Goal: Information Seeking & Learning: Learn about a topic

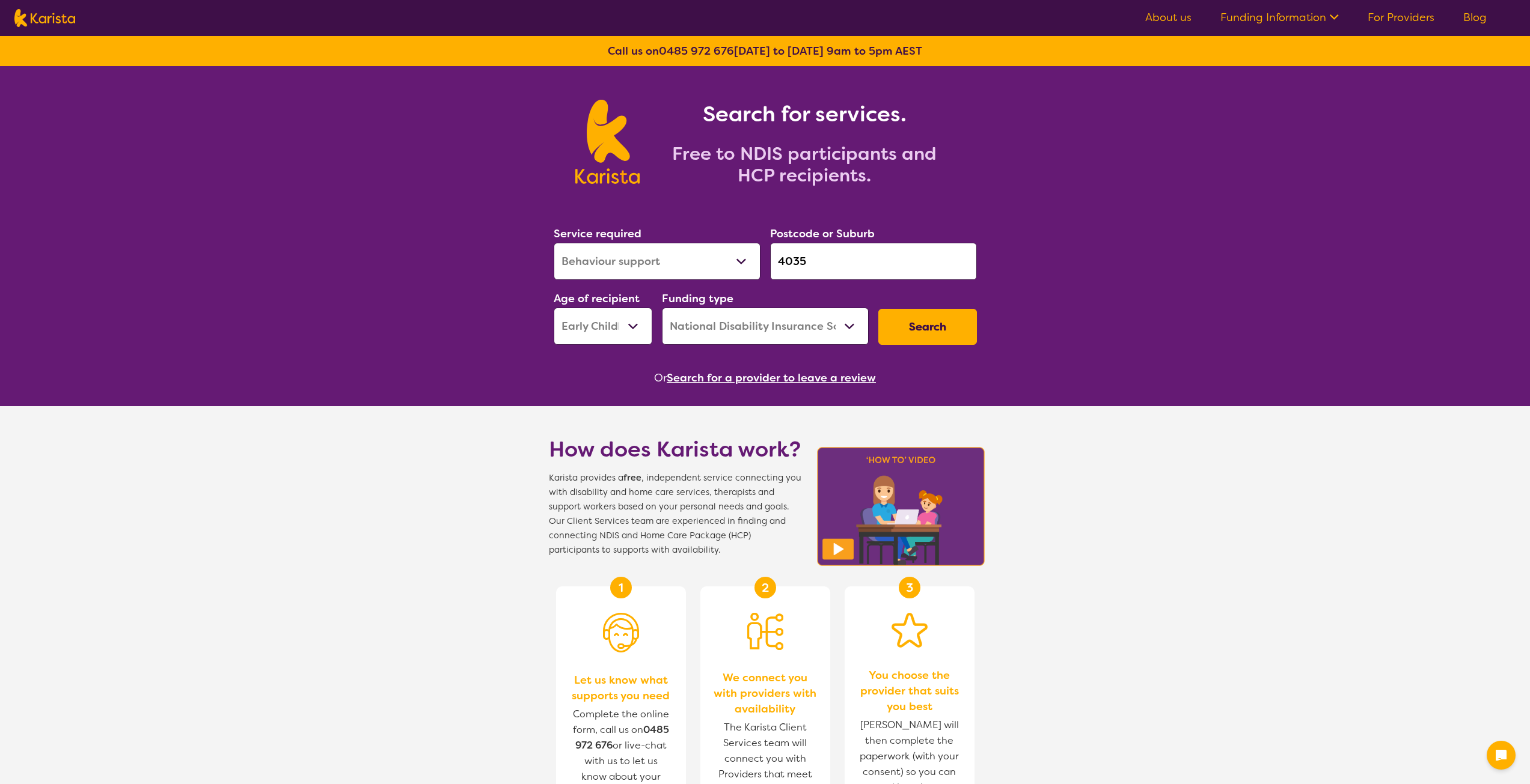
select select "Behaviour support"
select select "EC"
select select "NDIS"
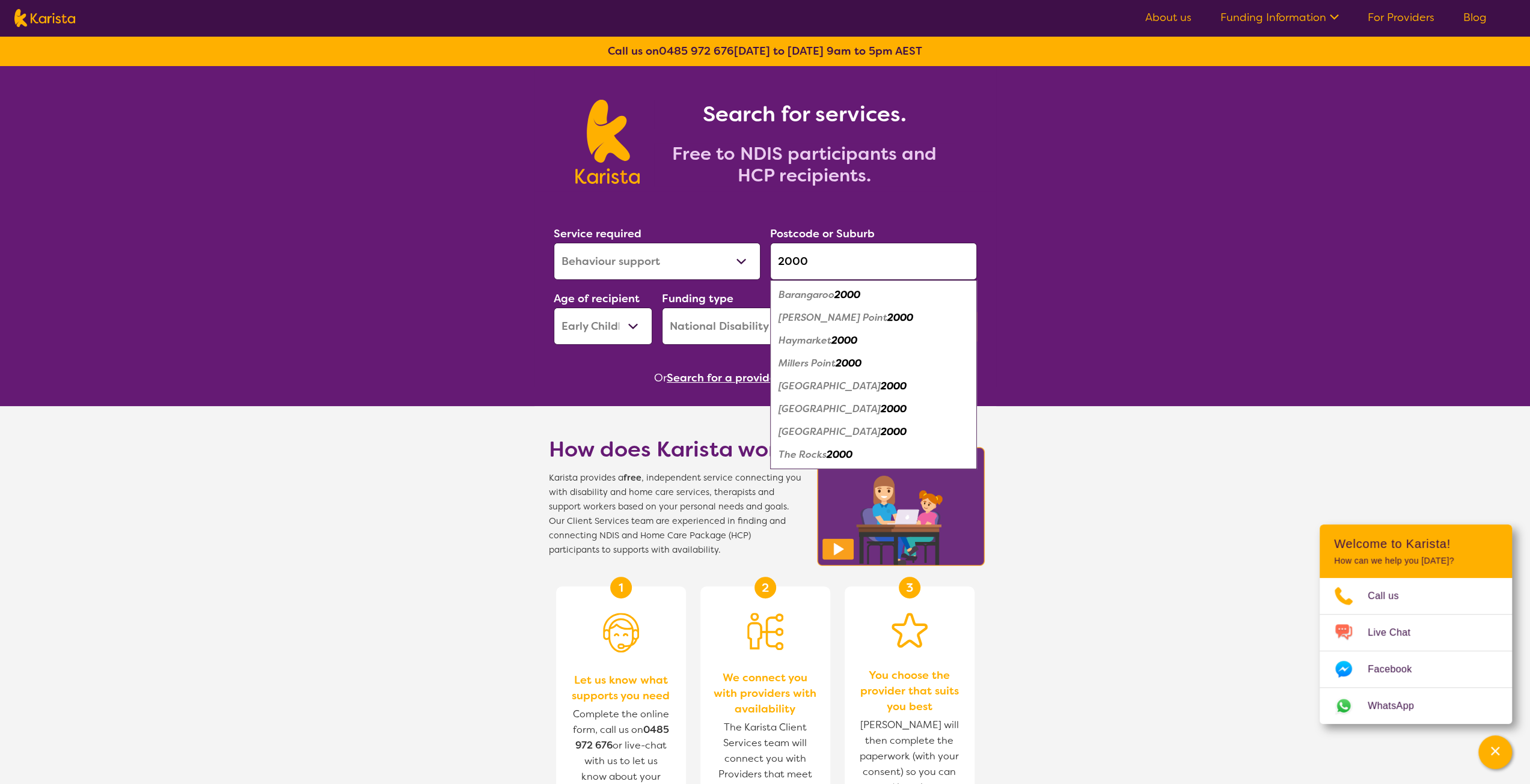
type input "2000"
click at [649, 268] on select "Allied Health Assistant Assessment ([MEDICAL_DATA] or [MEDICAL_DATA]) Behaviour…" at bounding box center [657, 262] width 207 height 38
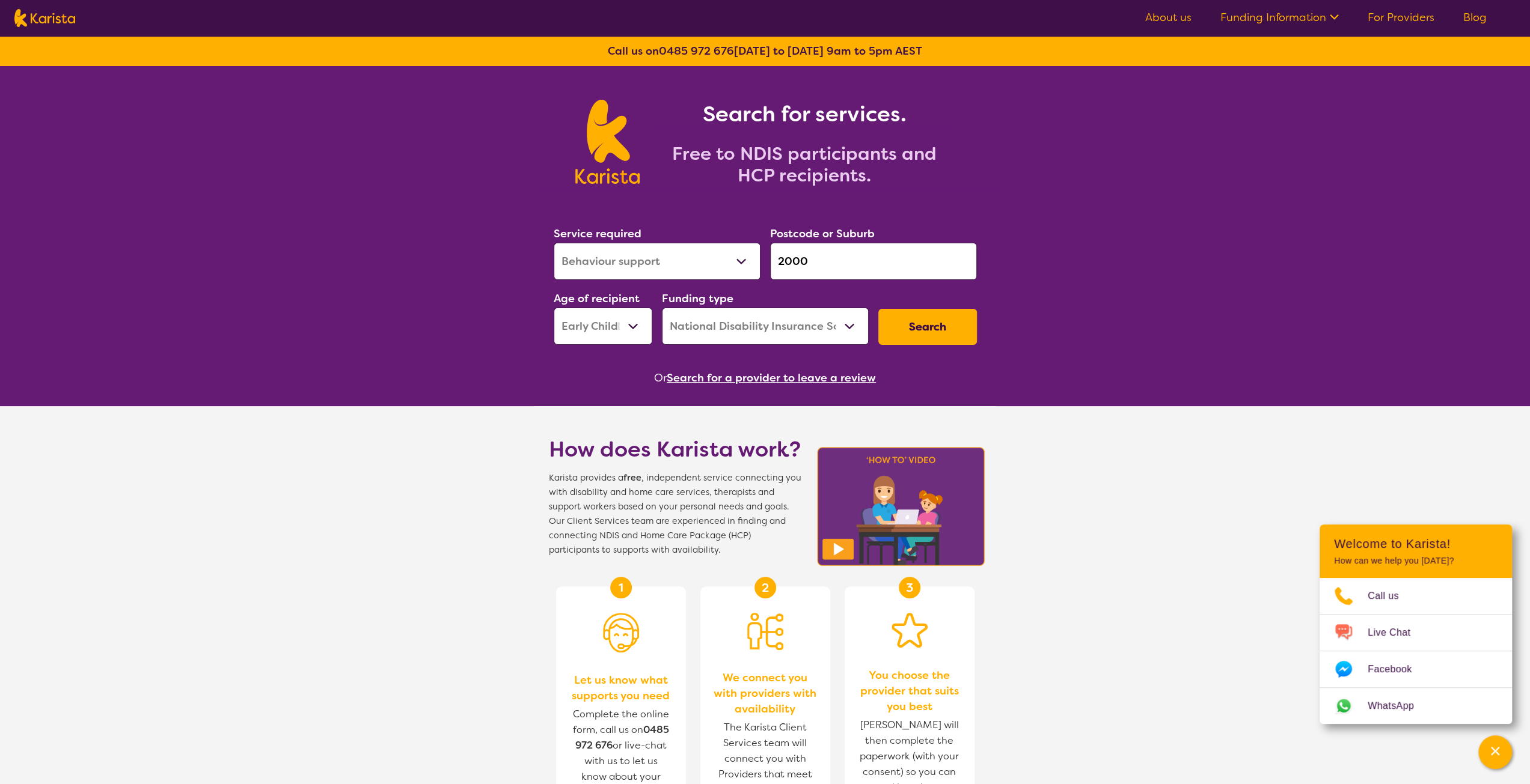
select select "Physiotherapy"
click at [553, 243] on select "Allied Health Assistant Assessment ([MEDICAL_DATA] or [MEDICAL_DATA]) Behaviour…" at bounding box center [657, 262] width 207 height 38
click at [593, 332] on select "Early Childhood - 0 to 9 Child - 10 to 11 Adolescent - 12 to 17 Adult - 18 to 6…" at bounding box center [603, 327] width 98 height 38
select select "AD"
click at [553, 308] on select "Early Childhood - 0 to 9 Child - 10 to 11 Adolescent - 12 to 17 Adult - 18 to 6…" at bounding box center [603, 327] width 98 height 38
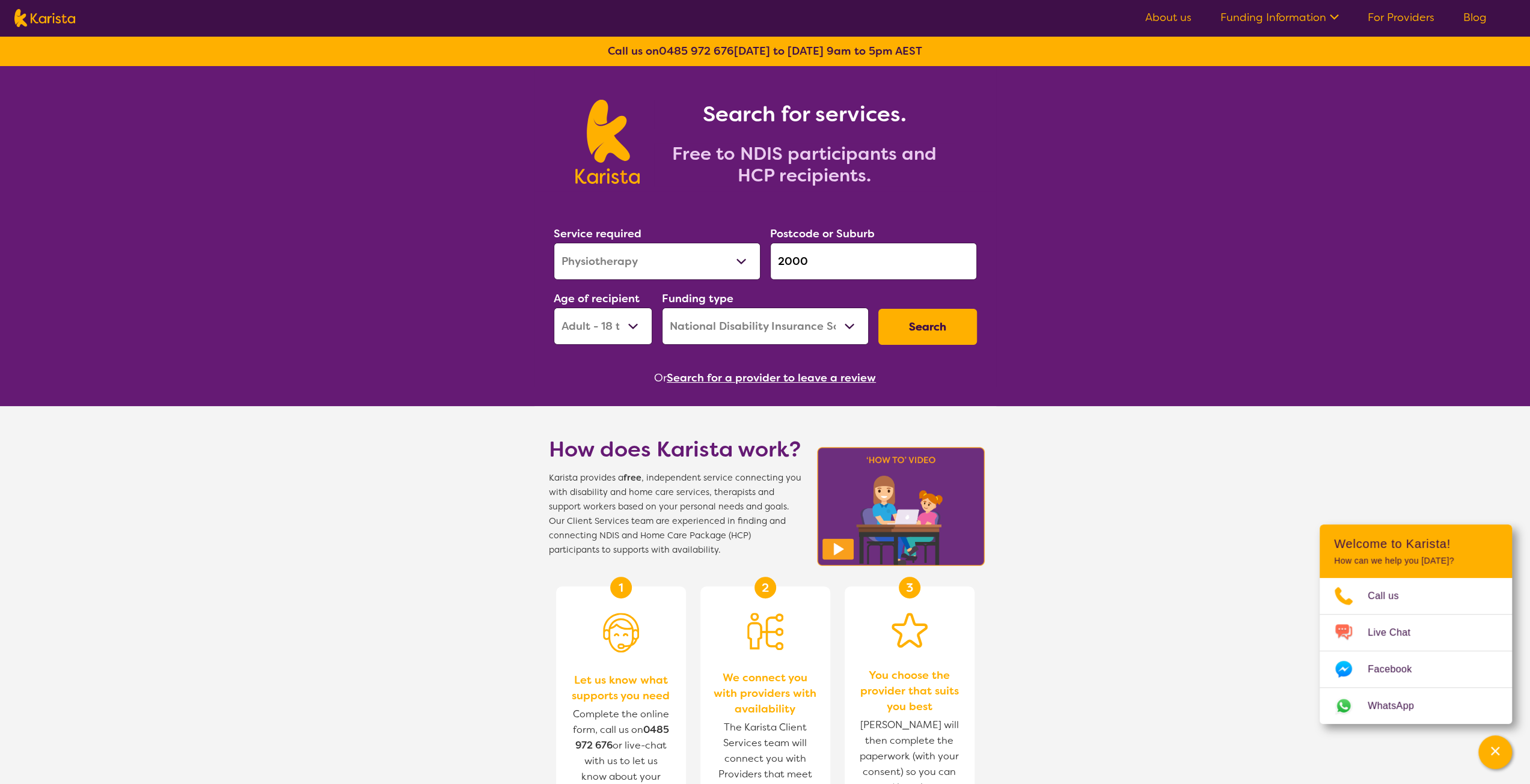
click at [923, 331] on button "Search" at bounding box center [927, 327] width 98 height 36
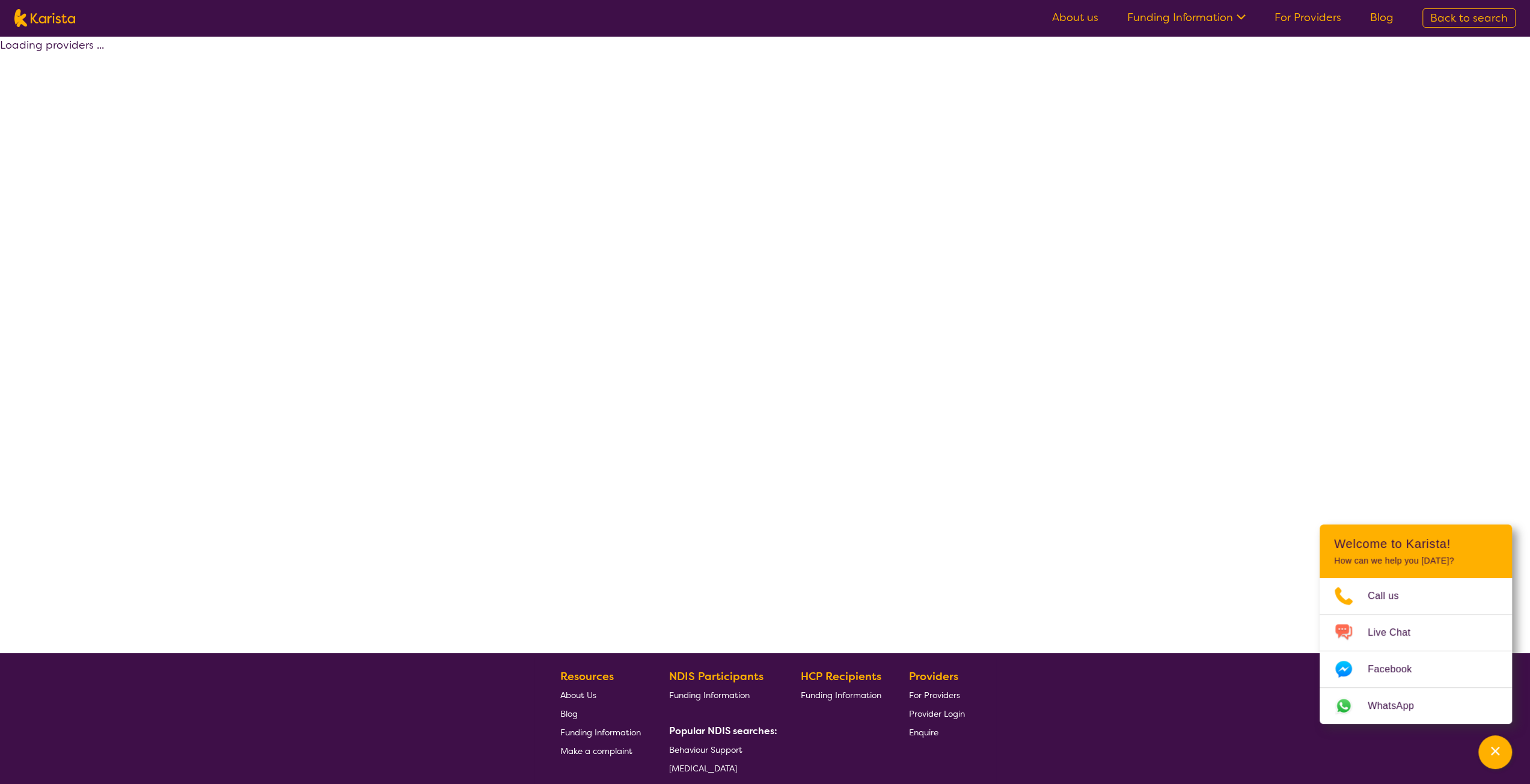
select select "by_score"
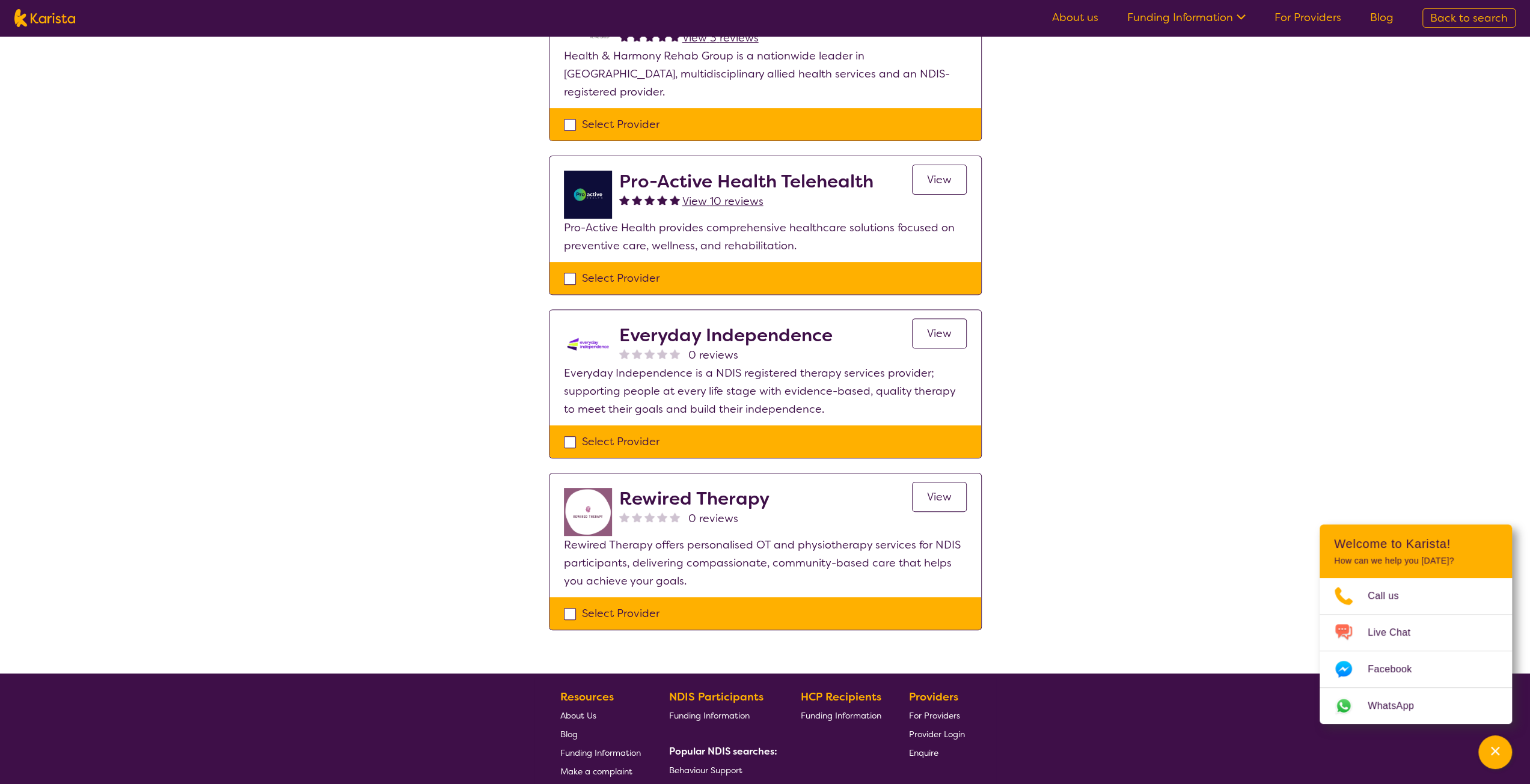
scroll to position [361, 0]
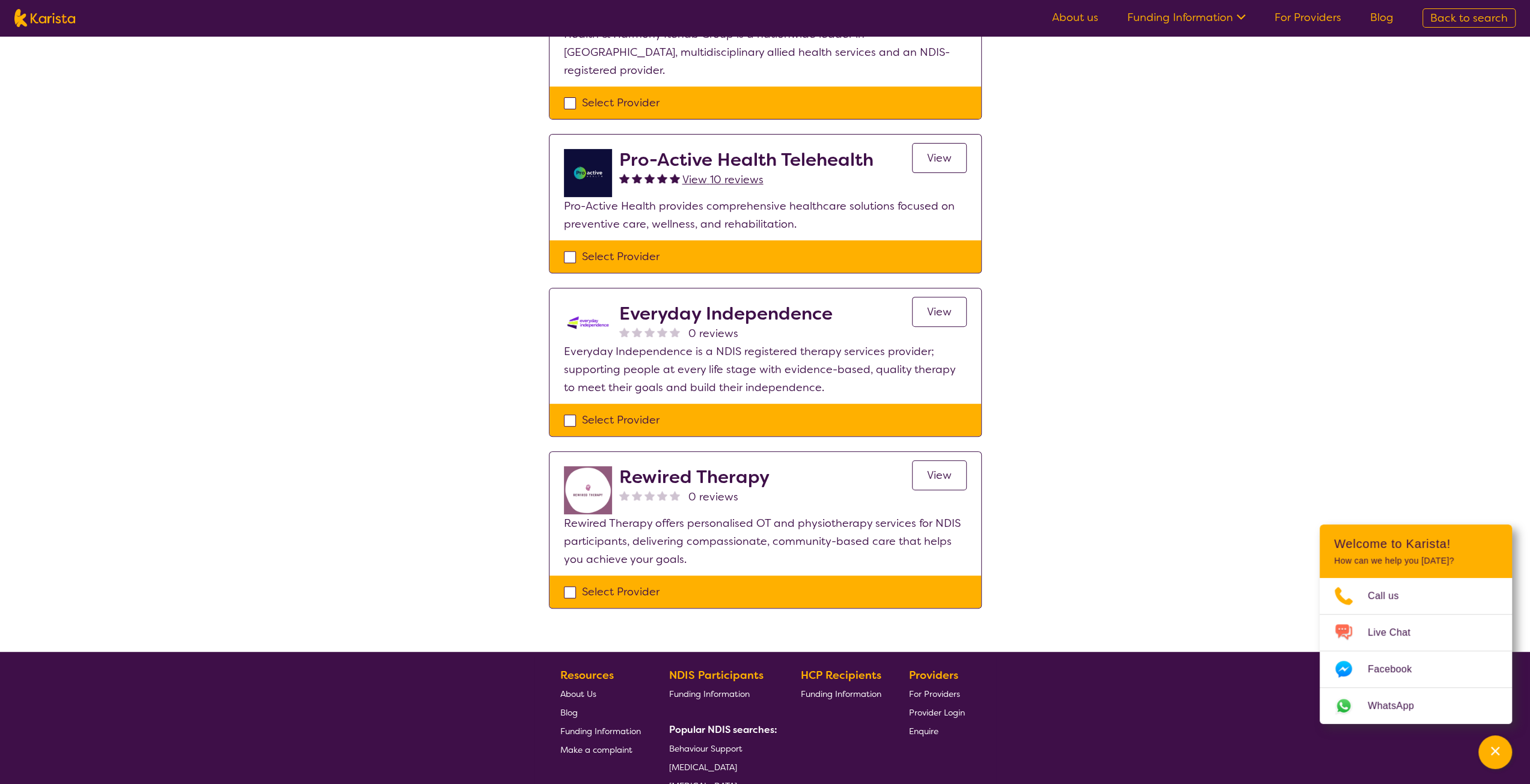
click at [933, 468] on span "View" at bounding box center [939, 475] width 25 height 15
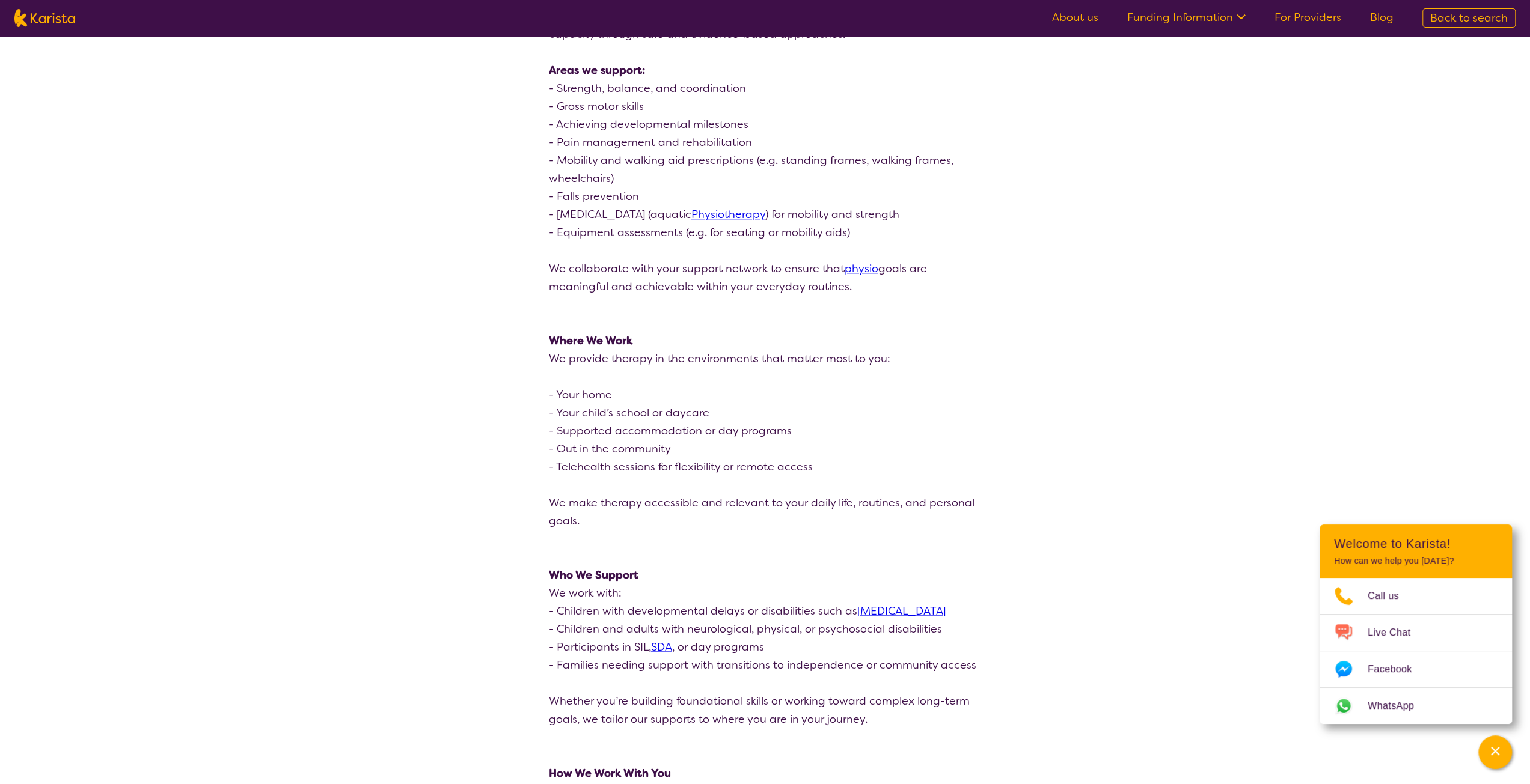
scroll to position [1202, 0]
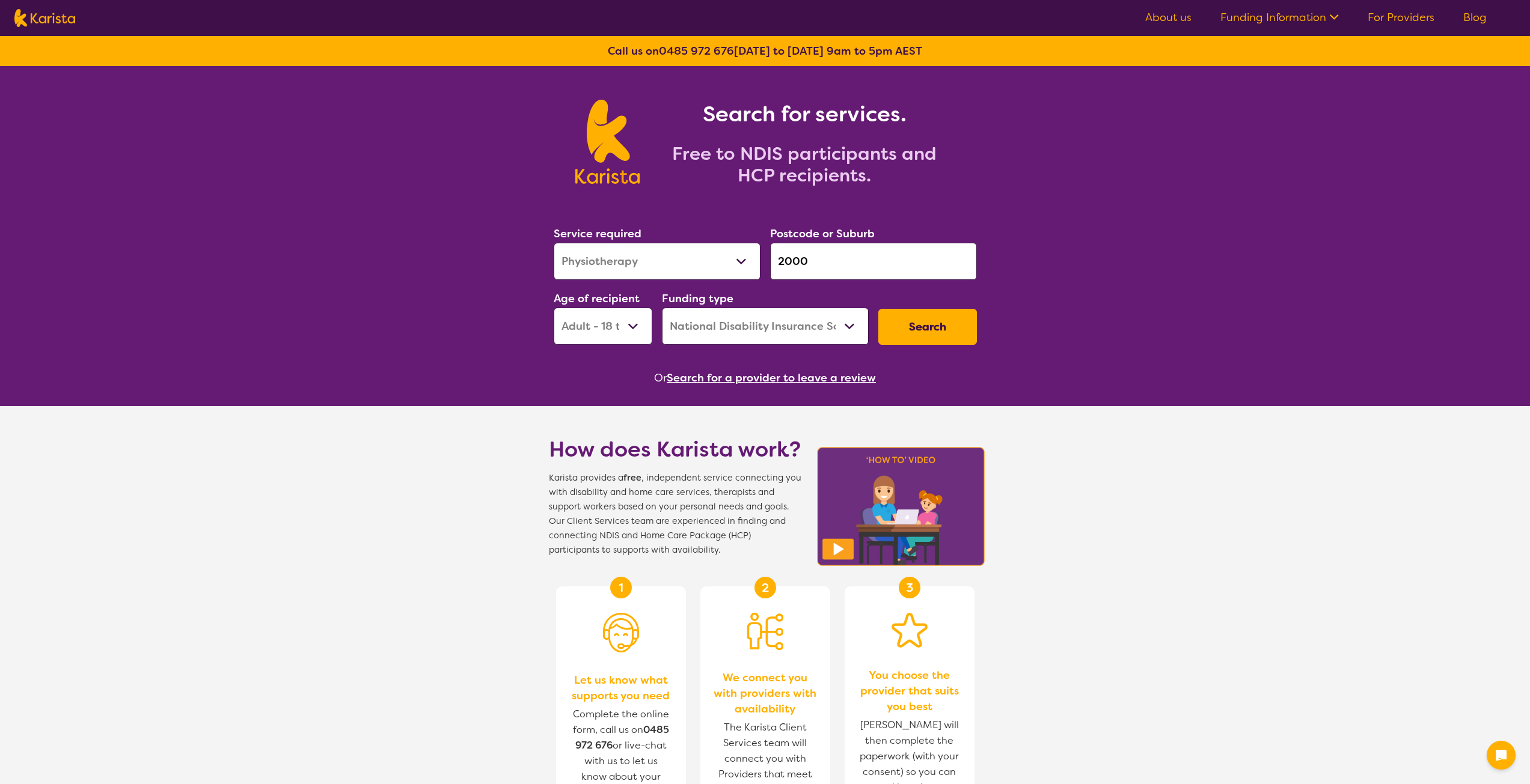
select select "Physiotherapy"
select select "AD"
select select "NDIS"
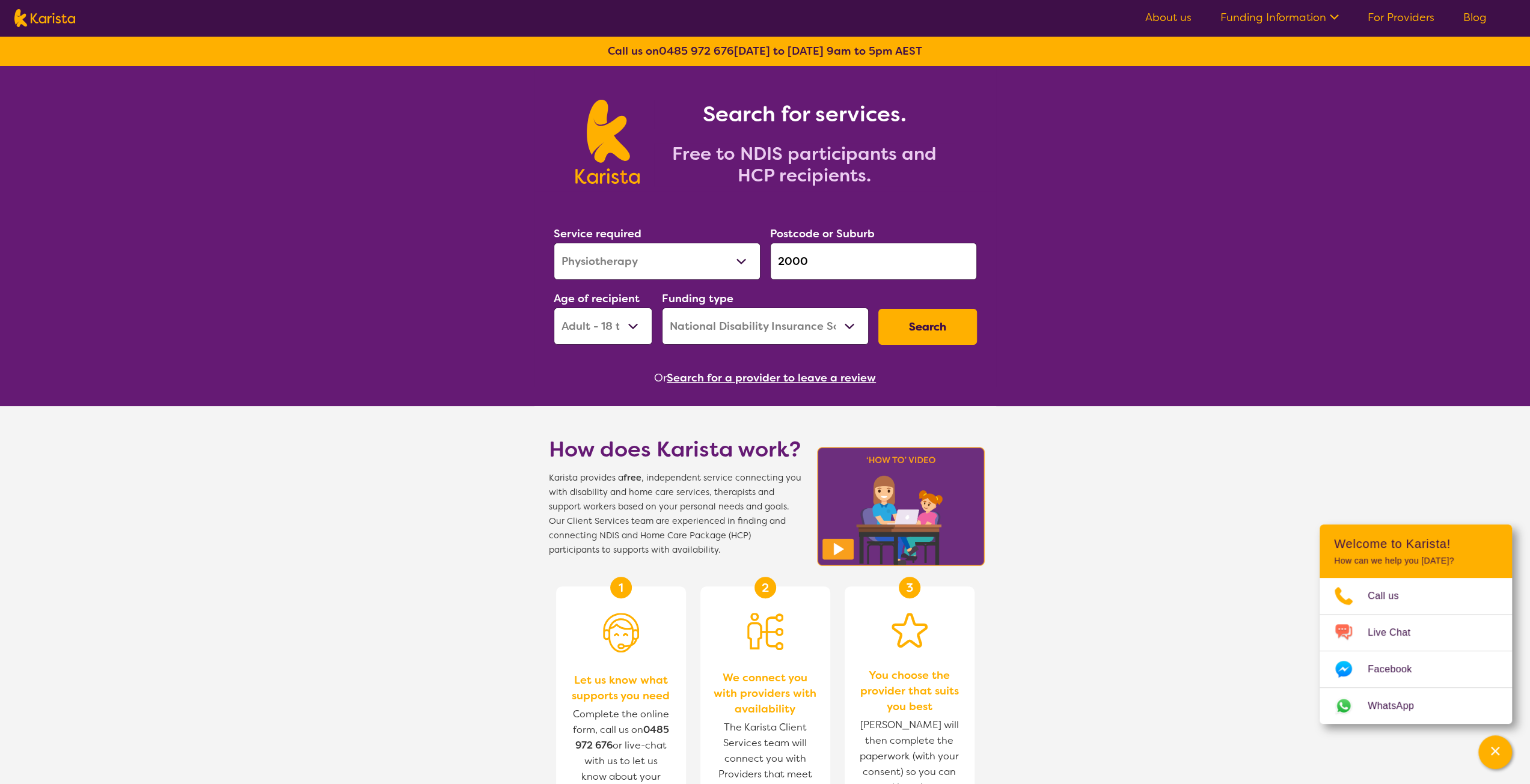
drag, startPoint x: 814, startPoint y: 264, endPoint x: 759, endPoint y: 262, distance: 55.0
click at [759, 262] on div "Service required Allied Health Assistant Assessment (ADHD or Autism) Behaviour …" at bounding box center [765, 285] width 433 height 130
paste input "564"
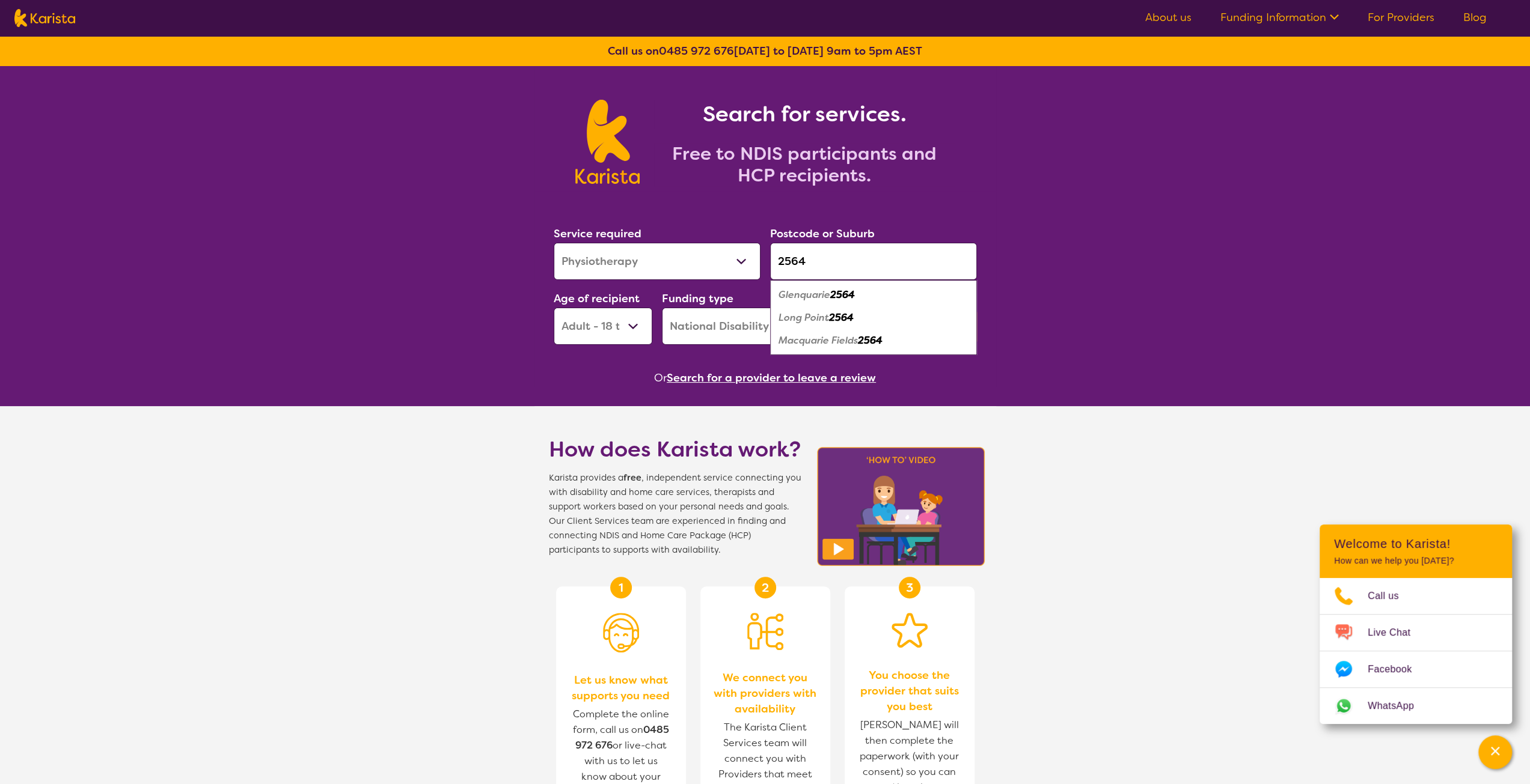
type input "2564"
click at [661, 266] on select "Allied Health Assistant Assessment ([MEDICAL_DATA] or [MEDICAL_DATA]) Behaviour…" at bounding box center [657, 262] width 207 height 38
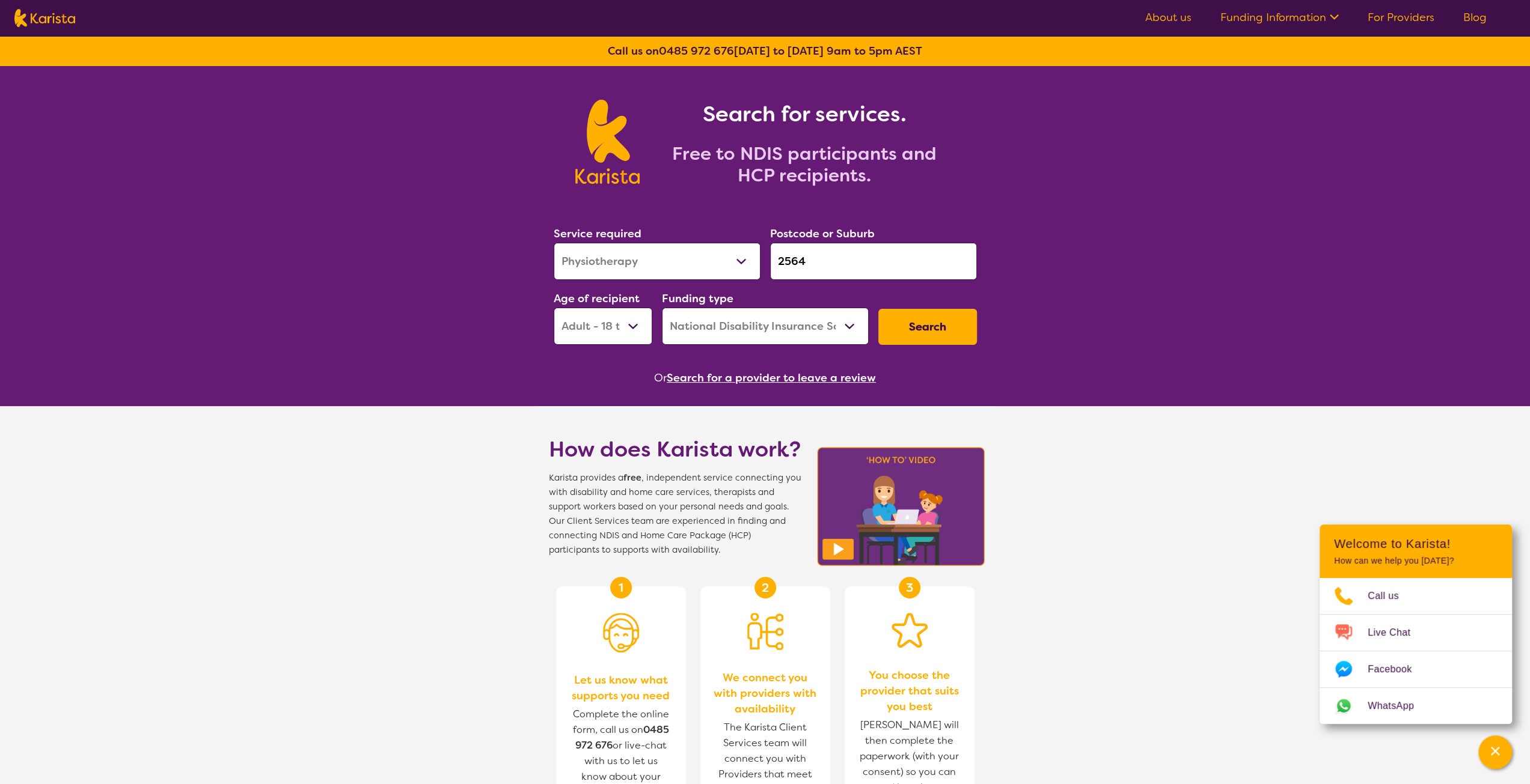
select select "[MEDICAL_DATA]"
click at [553, 243] on select "Allied Health Assistant Assessment ([MEDICAL_DATA] or [MEDICAL_DATA]) Behaviour…" at bounding box center [657, 262] width 207 height 38
click at [613, 336] on select "Early Childhood - 0 to 9 Child - 10 to 11 Adolescent - 12 to 17 Adult - 18 to 6…" at bounding box center [603, 327] width 98 height 38
select select "CH"
click at [553, 308] on select "Early Childhood - 0 to 9 Child - 10 to 11 Adolescent - 12 to 17 Adult - 18 to 6…" at bounding box center [603, 327] width 98 height 38
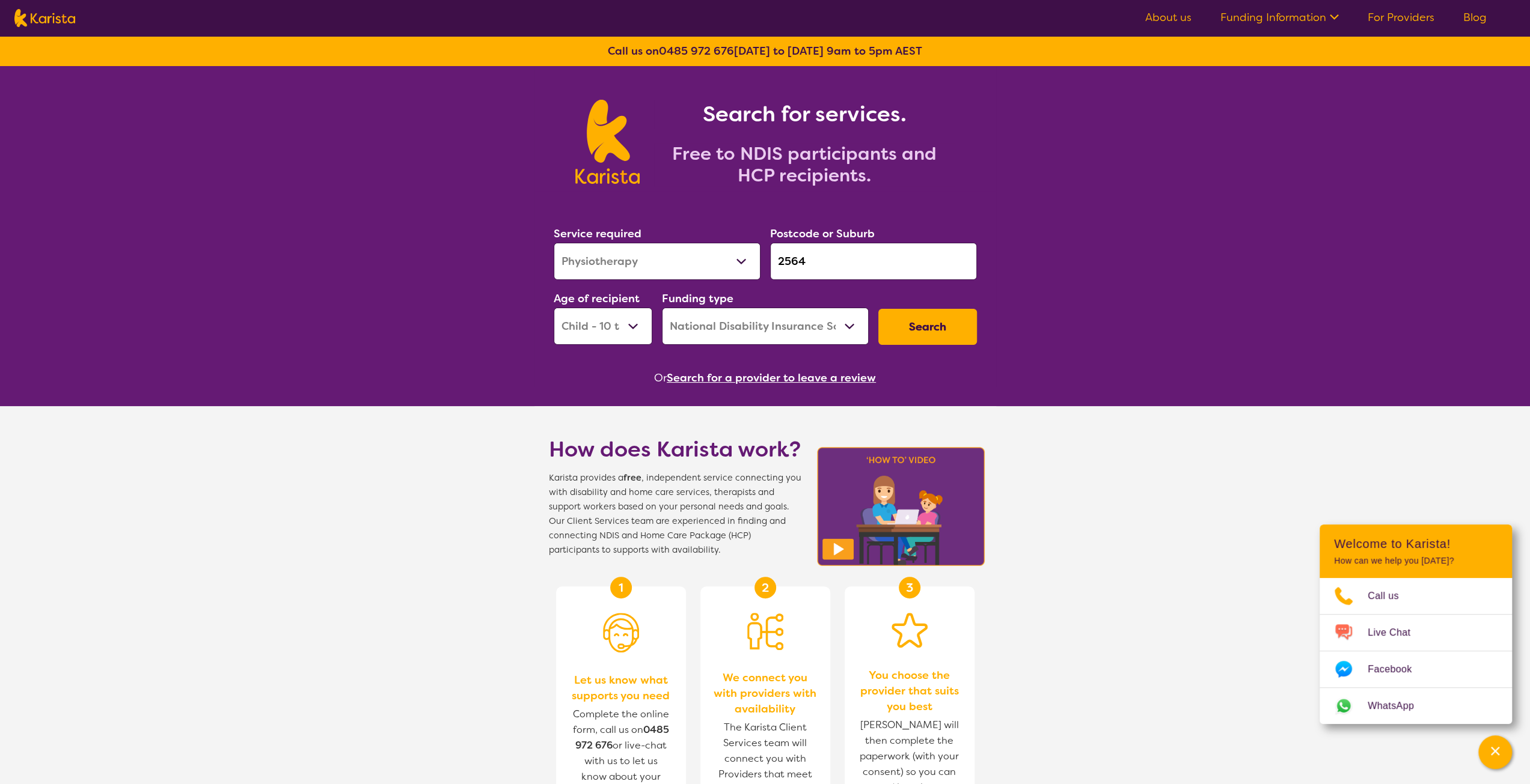
click at [915, 326] on button "Search" at bounding box center [927, 327] width 98 height 36
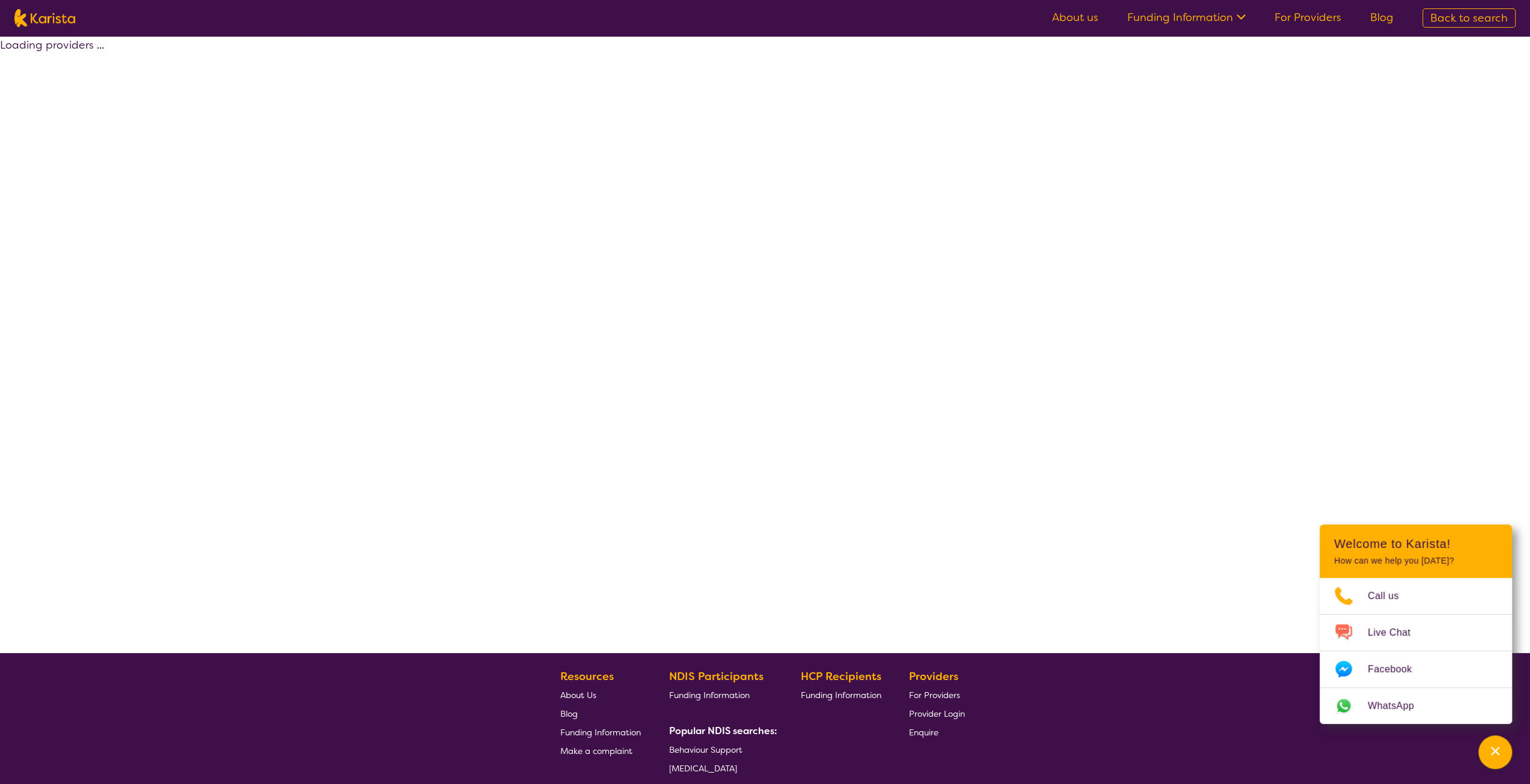
select select "by_score"
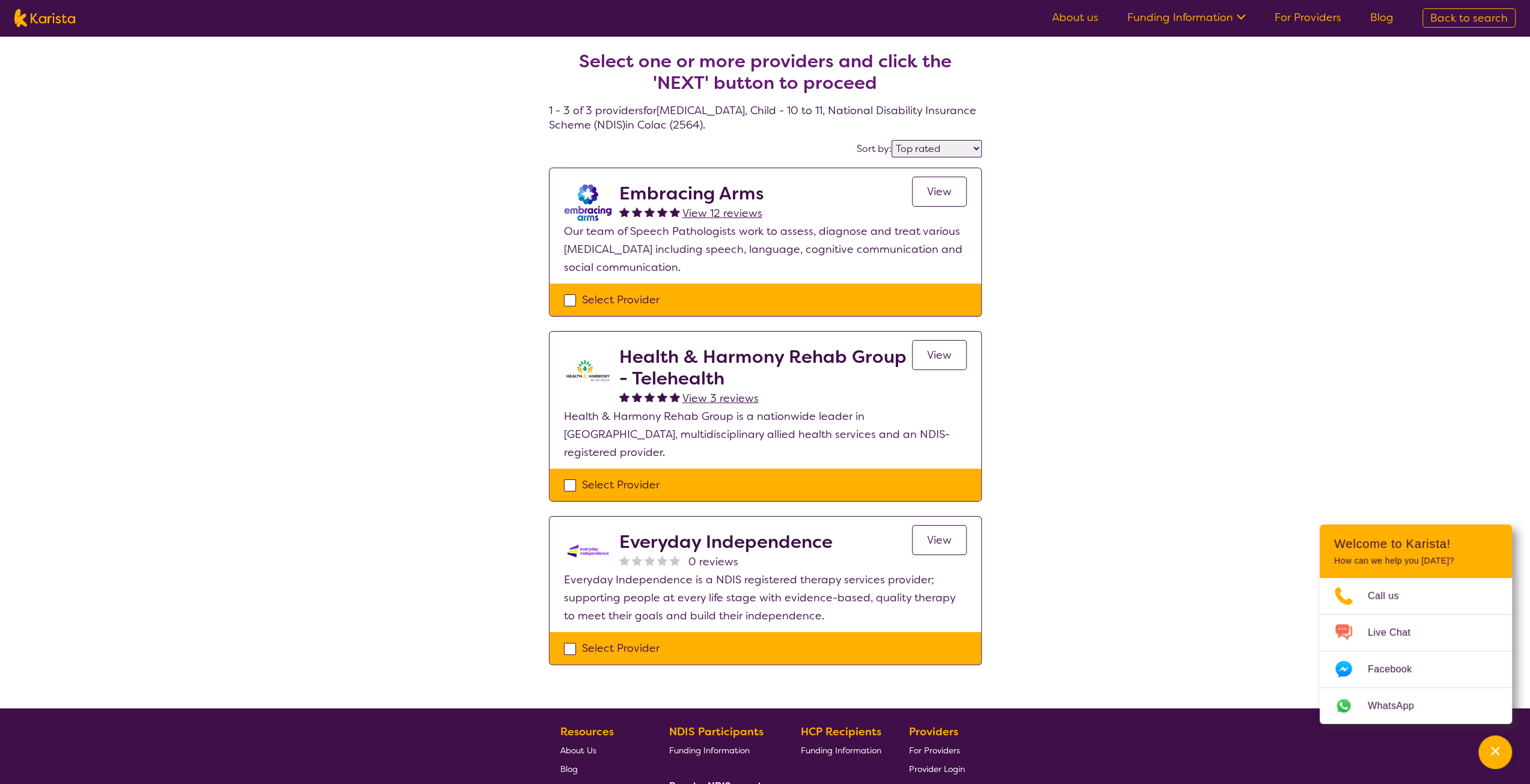
click at [943, 533] on span "View" at bounding box center [939, 540] width 25 height 15
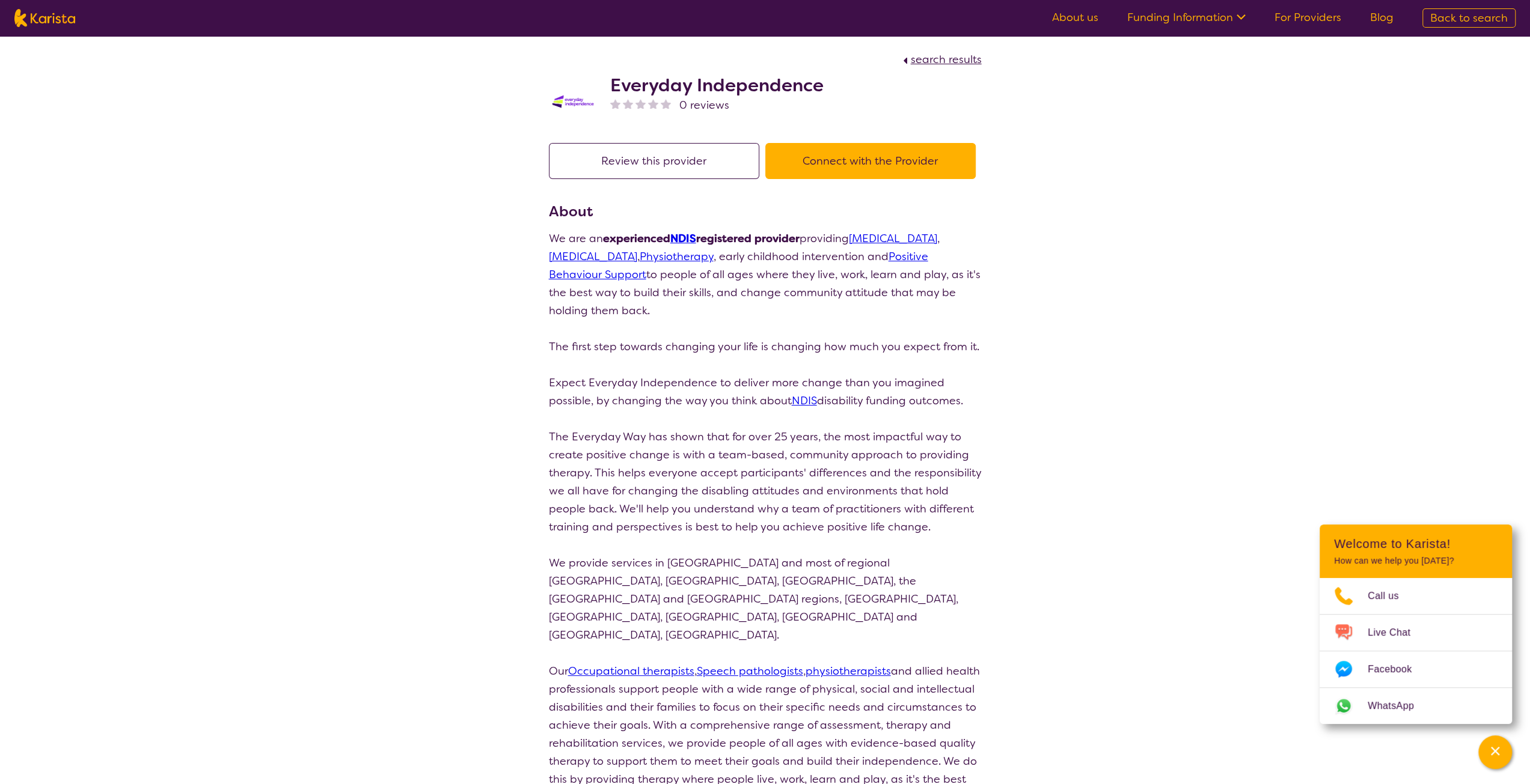
click at [927, 65] on span "search results" at bounding box center [946, 60] width 71 height 15
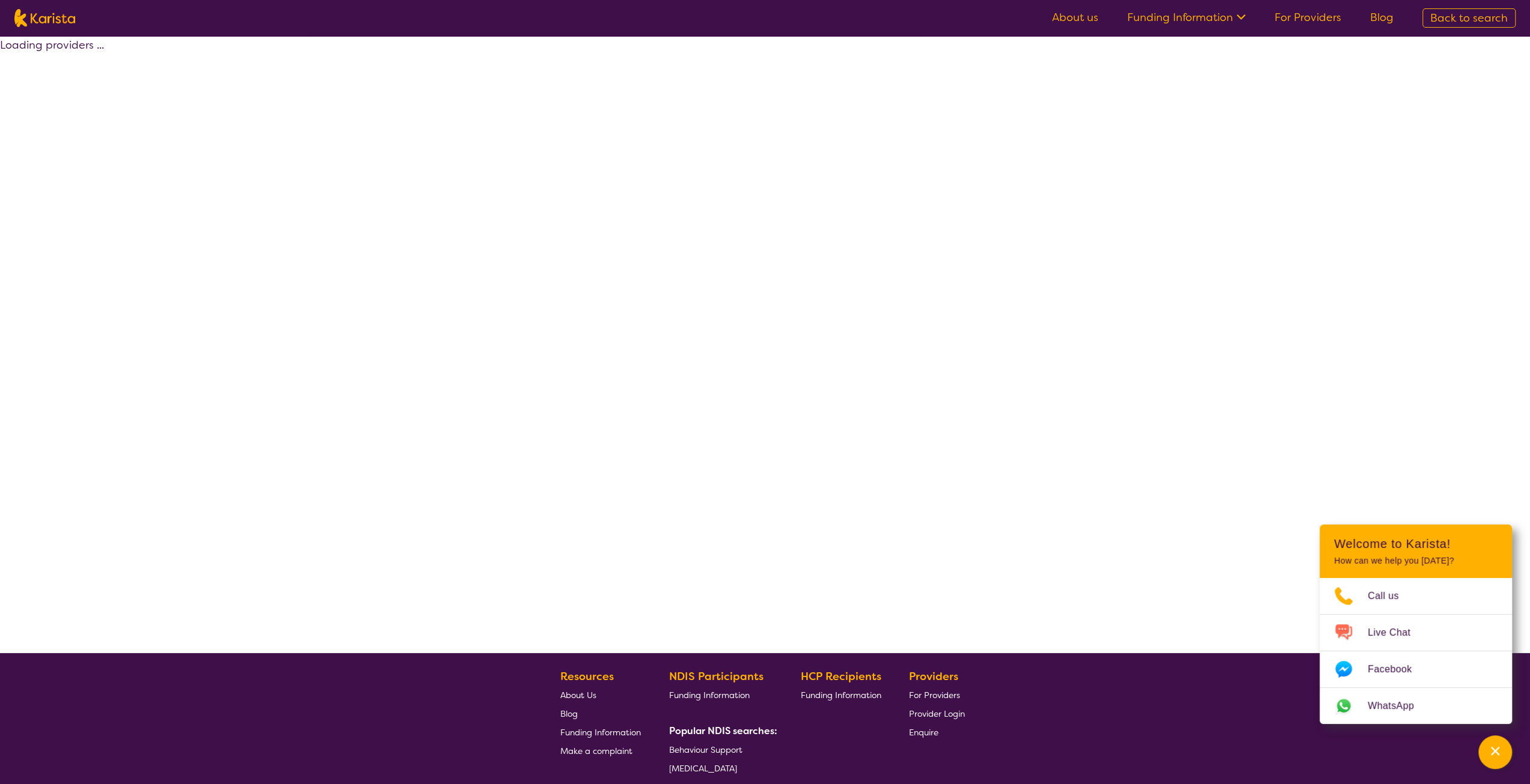
select select "by_score"
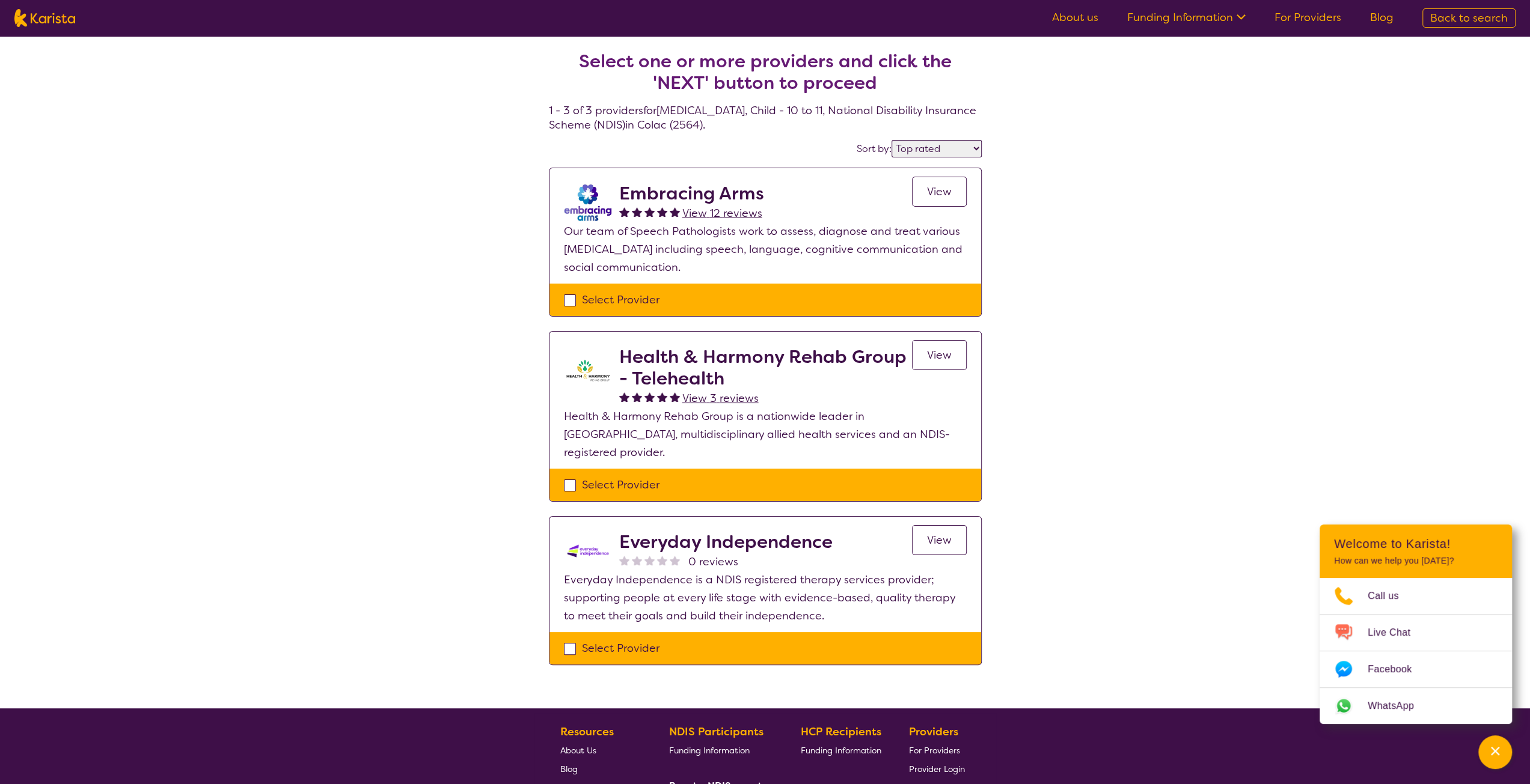
click at [926, 193] on link "View" at bounding box center [939, 191] width 55 height 30
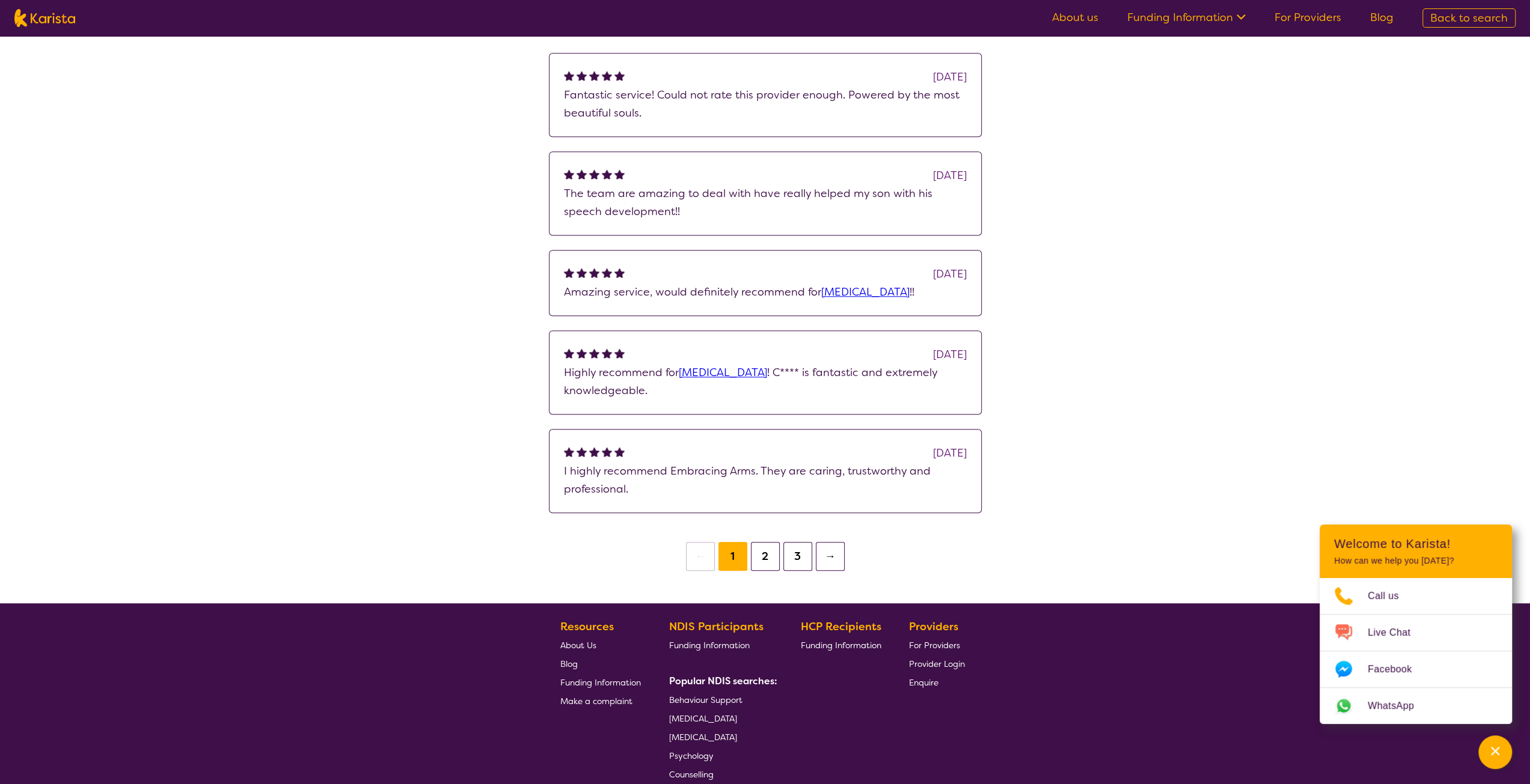
scroll to position [841, 0]
